Goal: Task Accomplishment & Management: Complete application form

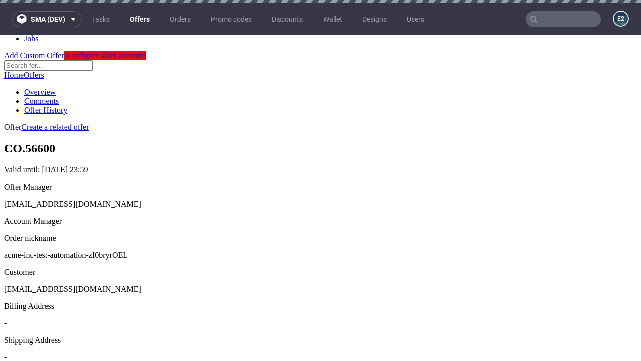
scroll to position [3, 0]
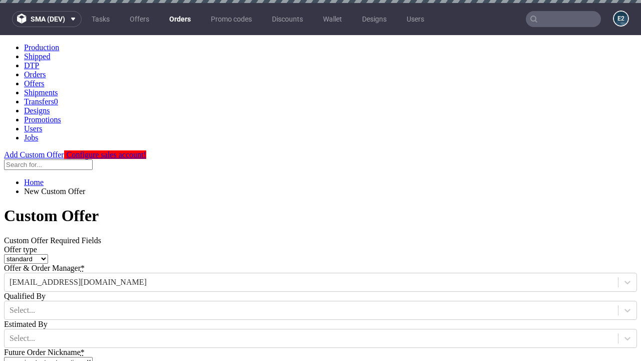
type input "acme-inc-test-automation-zI0bryrOEL"
type input "2025-08-29"
type input "e2e-user-3qtkaOZlRt@test.com"
select select "gb"
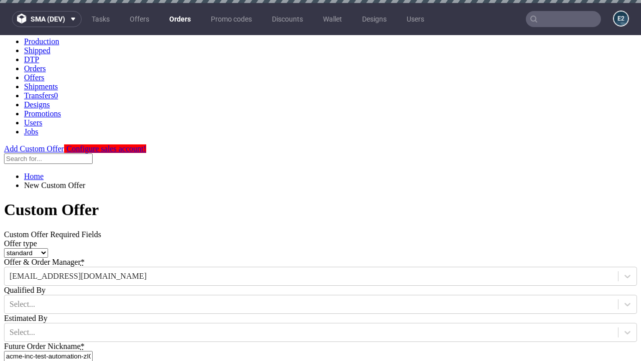
scroll to position [3, 0]
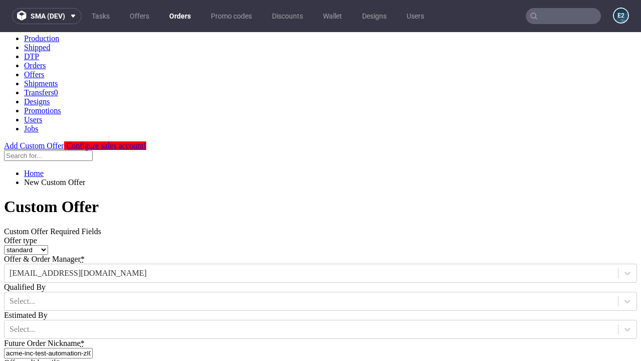
type input "e2e-user-3qtkaOZlRt@test.com"
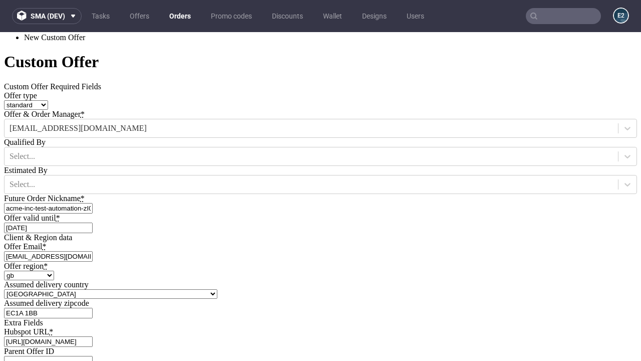
type input "[URL][DOMAIN_NAME]"
type input "Please wait..."
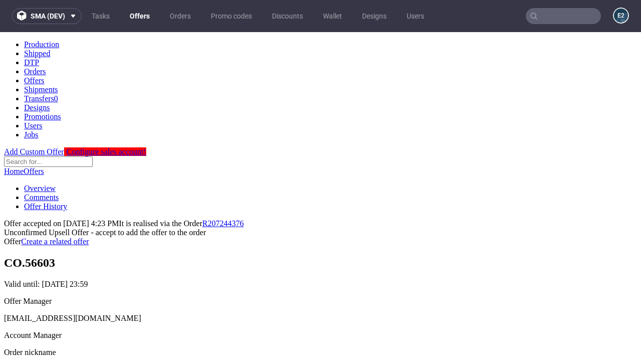
scroll to position [154, 0]
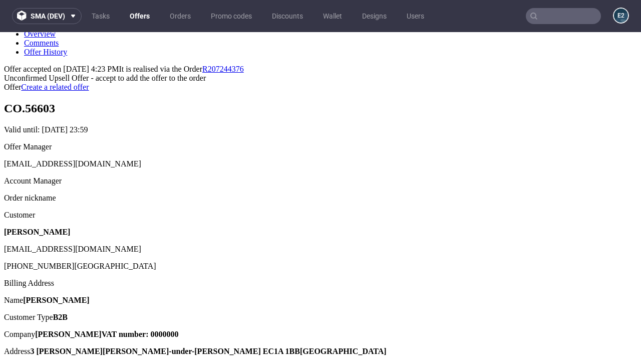
type input "In progress..."
